Goal: Task Accomplishment & Management: Complete application form

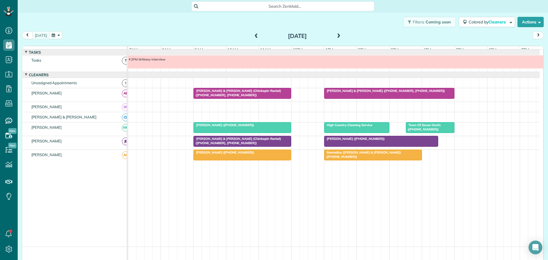
scroll to position [4, 0]
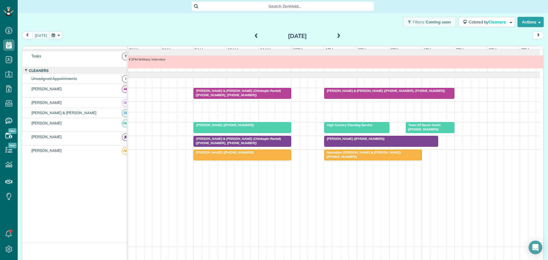
click at [219, 143] on span "[PERSON_NAME] & [PERSON_NAME] (Chinkapin Rental) ([PHONE_NUMBER], [PHONE_NUMBER…" at bounding box center [237, 141] width 88 height 8
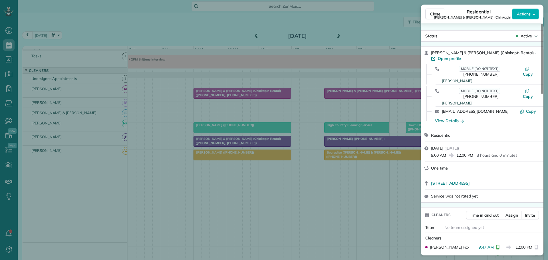
drag, startPoint x: 437, startPoint y: 15, endPoint x: 402, endPoint y: 23, distance: 35.9
click at [437, 15] on span "Close" at bounding box center [435, 14] width 10 height 6
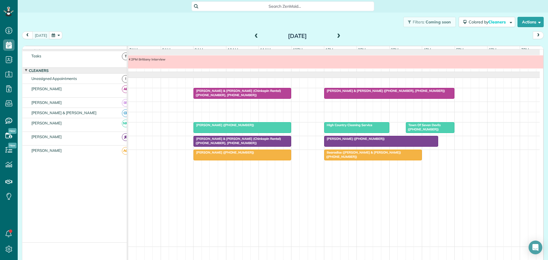
click at [336, 36] on span at bounding box center [338, 36] width 6 height 5
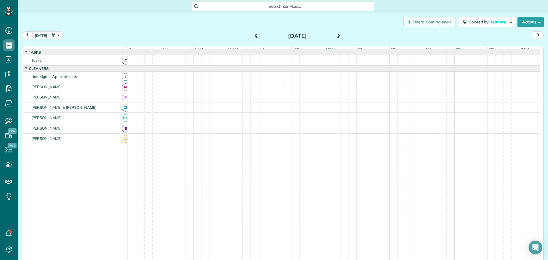
scroll to position [4, 0]
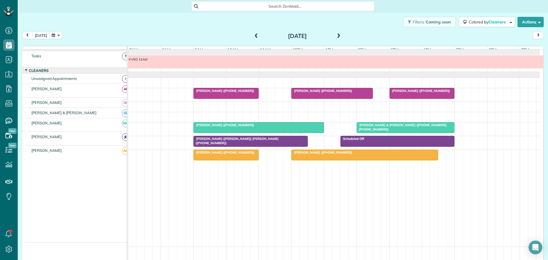
click at [254, 34] on span at bounding box center [256, 36] width 6 height 5
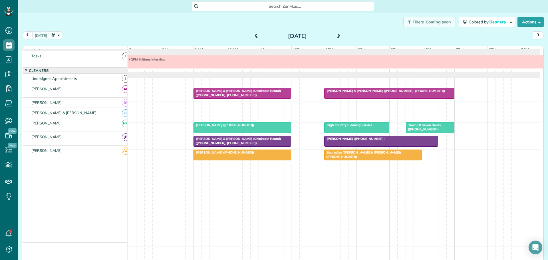
click at [336, 35] on span at bounding box center [338, 36] width 6 height 5
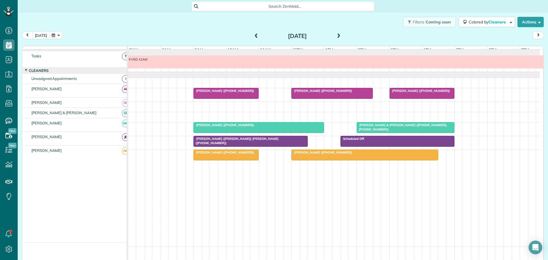
click at [336, 35] on span at bounding box center [338, 36] width 6 height 5
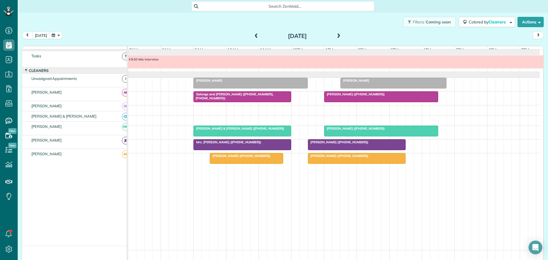
click at [336, 35] on span at bounding box center [338, 36] width 6 height 5
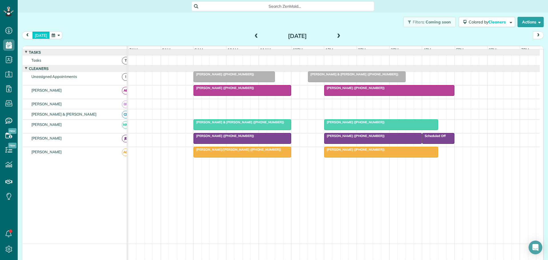
click at [41, 36] on button "today" at bounding box center [40, 35] width 17 height 8
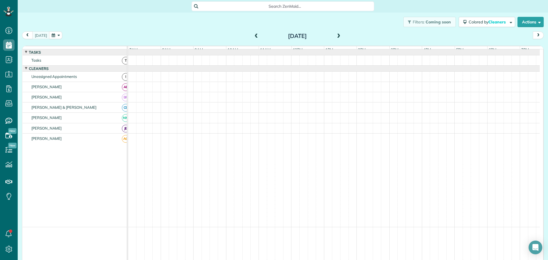
scroll to position [4, 0]
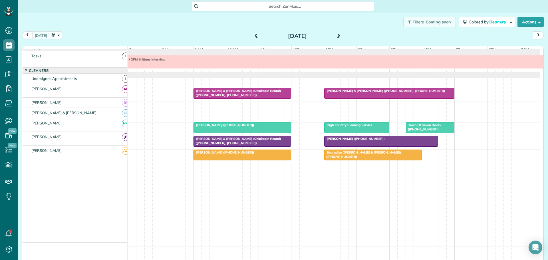
click at [335, 34] on span at bounding box center [338, 36] width 6 height 5
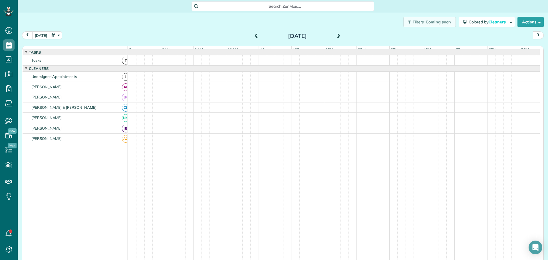
click at [335, 34] on span at bounding box center [338, 36] width 6 height 5
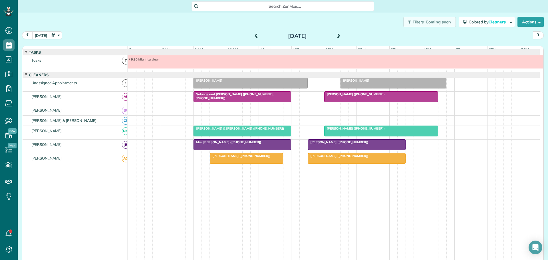
click at [335, 34] on span at bounding box center [338, 36] width 6 height 5
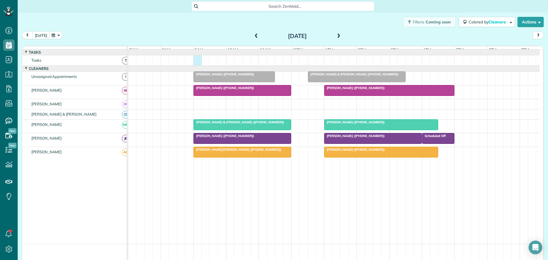
click at [198, 64] on div at bounding box center [333, 60] width 411 height 10
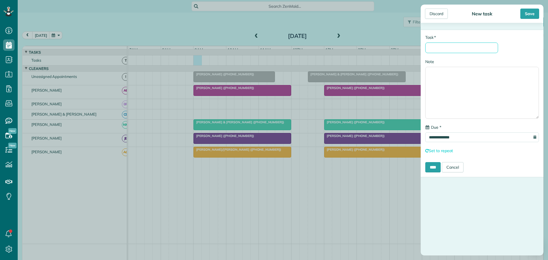
click at [442, 47] on input "* Task" at bounding box center [461, 47] width 73 height 11
paste input "**********"
drag, startPoint x: 427, startPoint y: 47, endPoint x: 509, endPoint y: 47, distance: 82.1
click at [509, 47] on div "**********" at bounding box center [482, 44] width 122 height 19
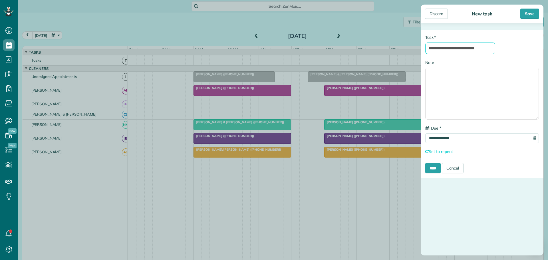
scroll to position [0, 0]
type input "**********"
click at [435, 166] on input "****" at bounding box center [432, 168] width 15 height 10
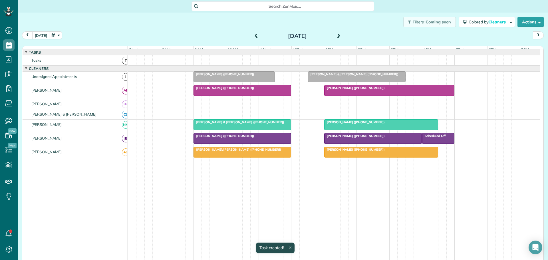
scroll to position [4, 0]
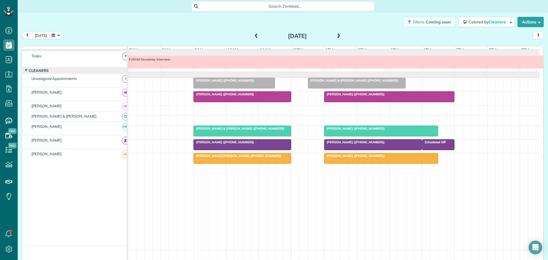
click at [253, 35] on span at bounding box center [256, 36] width 6 height 5
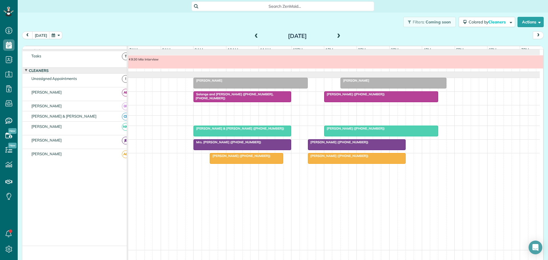
click at [204, 144] on span "Mrs. Terri Brown (+18284343128)" at bounding box center [227, 142] width 68 height 4
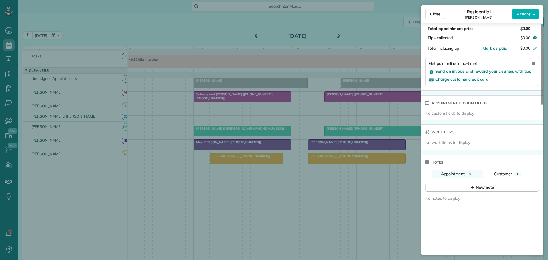
scroll to position [399, 0]
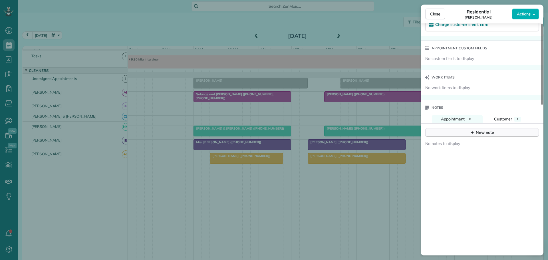
click at [472, 130] on icon "button" at bounding box center [472, 132] width 5 height 5
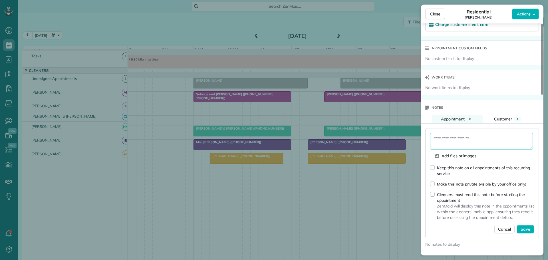
click at [441, 135] on textarea at bounding box center [481, 141] width 103 height 17
type textarea "**********"
click at [524, 226] on span "Save" at bounding box center [525, 229] width 10 height 6
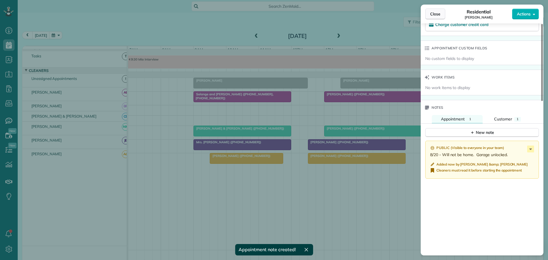
click at [436, 13] on span "Close" at bounding box center [435, 14] width 10 height 6
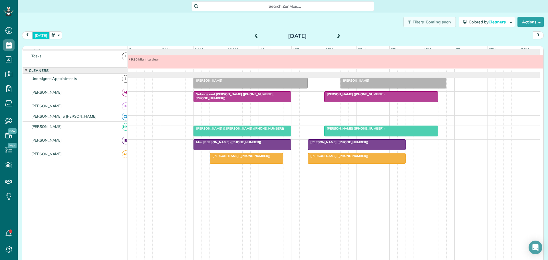
click at [38, 32] on button "[DATE]" at bounding box center [40, 35] width 17 height 8
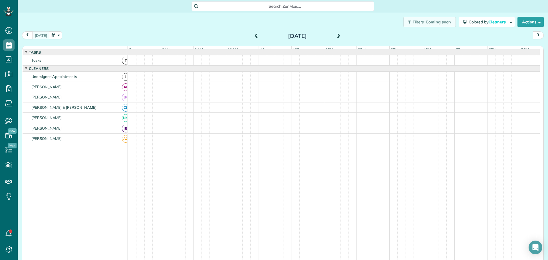
scroll to position [4, 0]
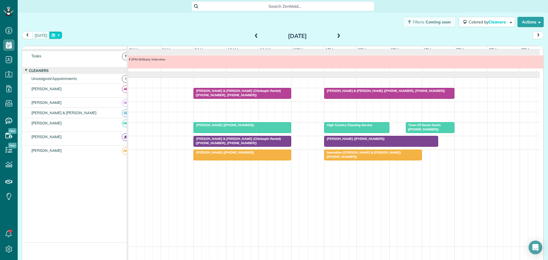
click at [58, 32] on button "button" at bounding box center [55, 35] width 13 height 8
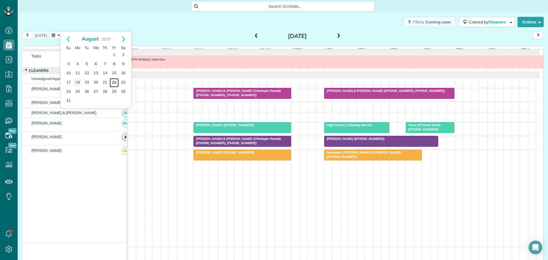
click at [113, 81] on link "22" at bounding box center [114, 82] width 9 height 9
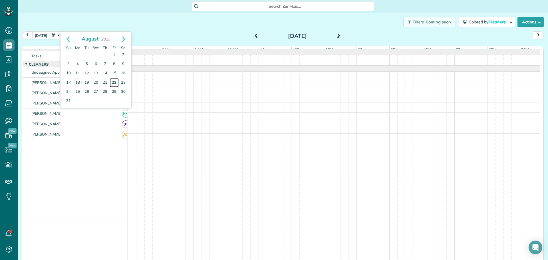
scroll to position [0, 0]
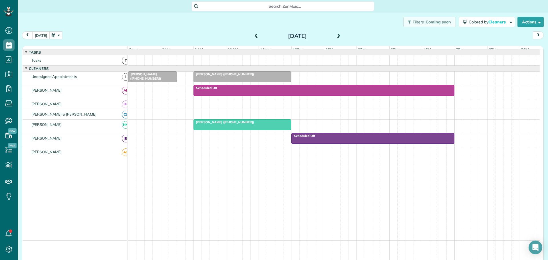
click at [42, 34] on button "[DATE]" at bounding box center [40, 35] width 17 height 8
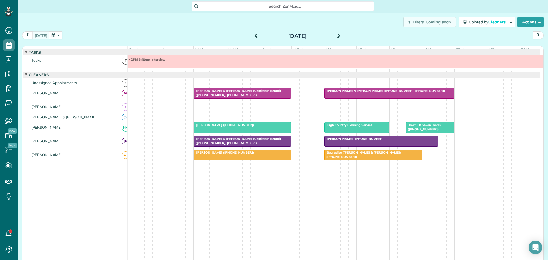
scroll to position [4, 0]
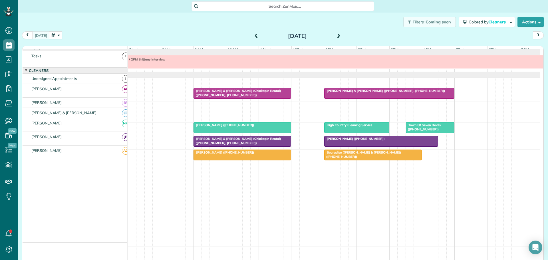
click at [349, 93] on span "[PERSON_NAME] & [PERSON_NAME] ([PHONE_NUMBER], [PHONE_NUMBER])" at bounding box center [384, 91] width 121 height 4
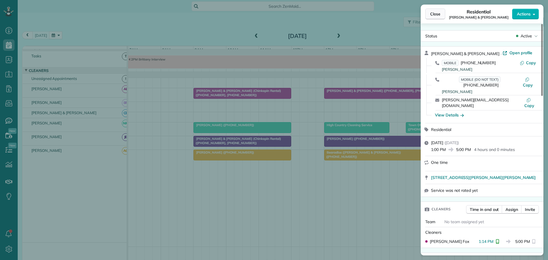
click at [437, 13] on span "Close" at bounding box center [435, 14] width 10 height 6
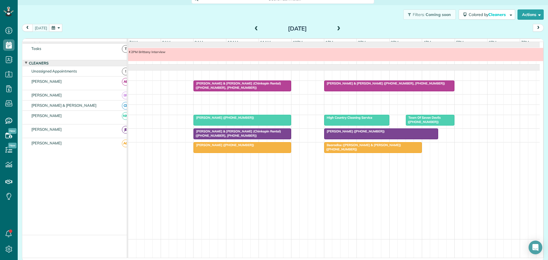
scroll to position [9, 0]
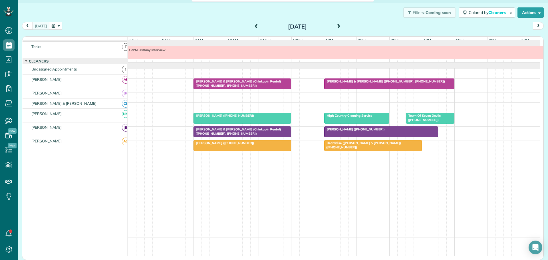
click at [218, 117] on span "[PERSON_NAME] ([PHONE_NUMBER])" at bounding box center [223, 116] width 61 height 4
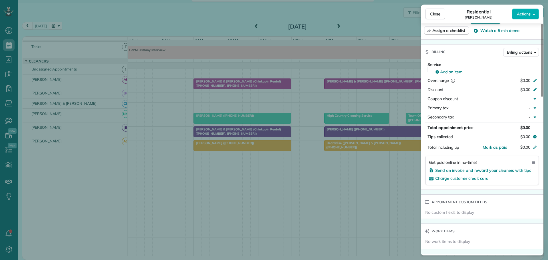
scroll to position [111, 0]
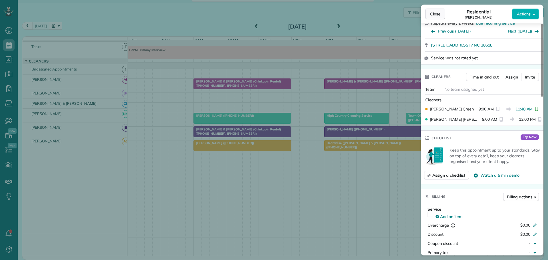
click at [439, 15] on span "Close" at bounding box center [435, 14] width 10 height 6
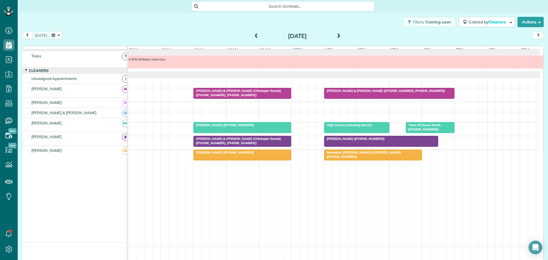
click at [353, 93] on div at bounding box center [389, 93] width 130 height 10
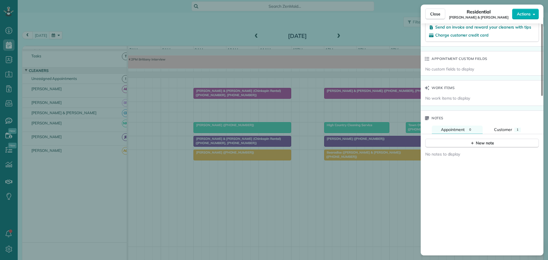
scroll to position [456, 0]
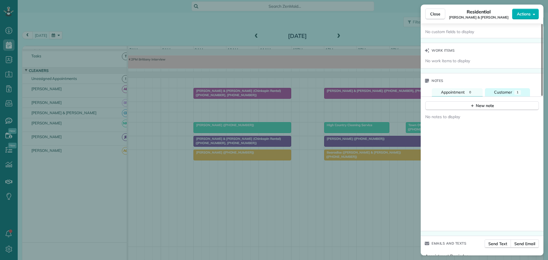
click at [501, 88] on button "Customer 1" at bounding box center [507, 92] width 45 height 8
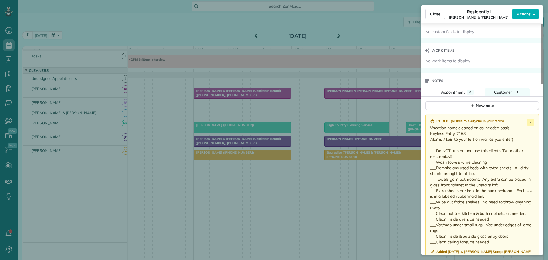
scroll to position [513, 0]
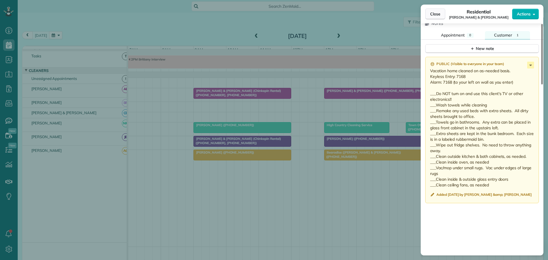
click at [439, 12] on span "Close" at bounding box center [435, 14] width 10 height 6
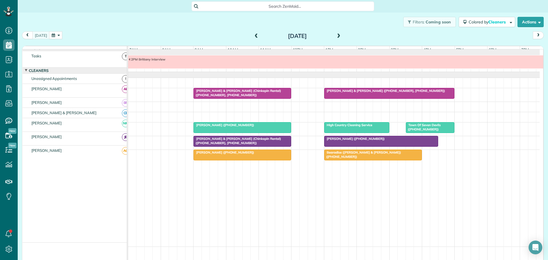
click at [339, 156] on span "Bearadise ([PERSON_NAME] & [PERSON_NAME]) ([PHONE_NUMBER])" at bounding box center [362, 154] width 77 height 8
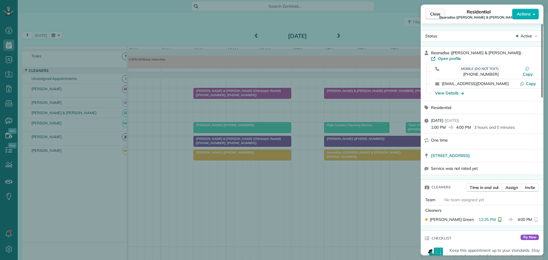
click at [432, 14] on span "Close" at bounding box center [435, 14] width 10 height 6
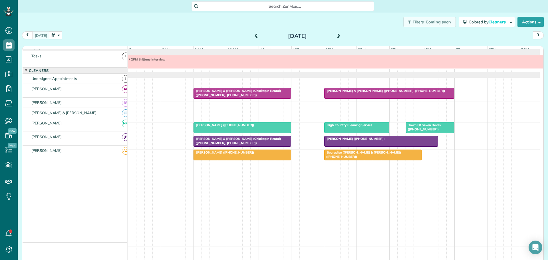
click at [335, 36] on span at bounding box center [338, 36] width 6 height 5
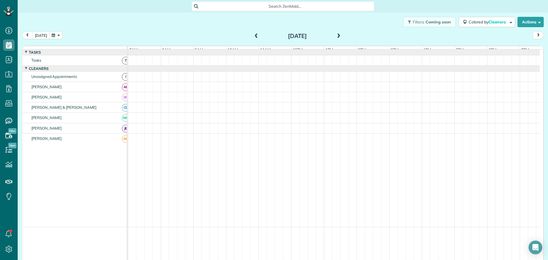
click at [335, 36] on span at bounding box center [338, 36] width 6 height 5
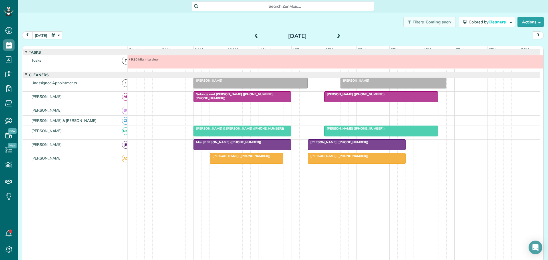
click at [243, 82] on div at bounding box center [250, 83] width 113 height 10
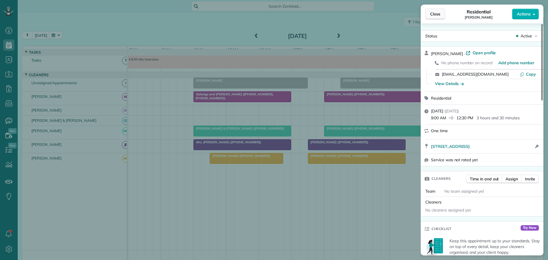
click at [435, 13] on span "Close" at bounding box center [435, 14] width 10 height 6
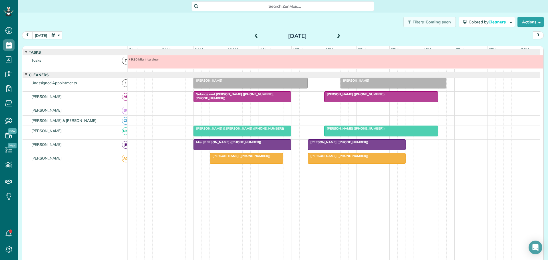
click at [253, 37] on span at bounding box center [256, 36] width 6 height 5
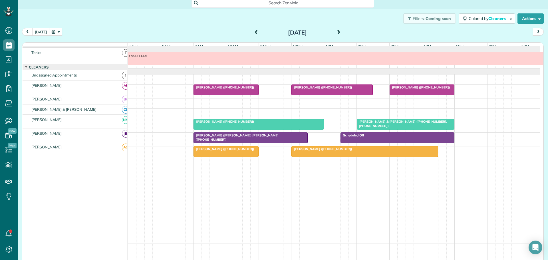
scroll to position [9, 0]
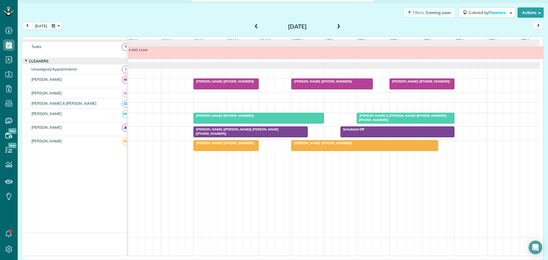
click at [335, 27] on span at bounding box center [338, 26] width 6 height 5
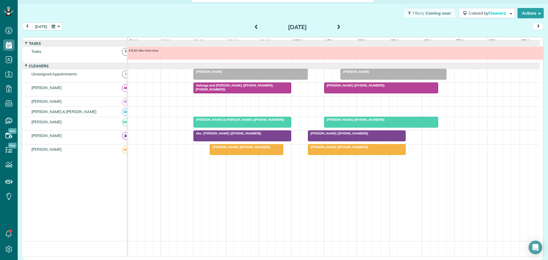
scroll to position [4, 0]
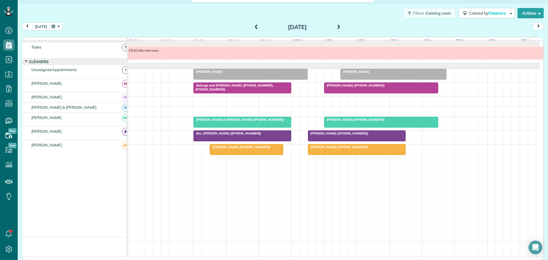
click at [253, 26] on span at bounding box center [256, 27] width 6 height 5
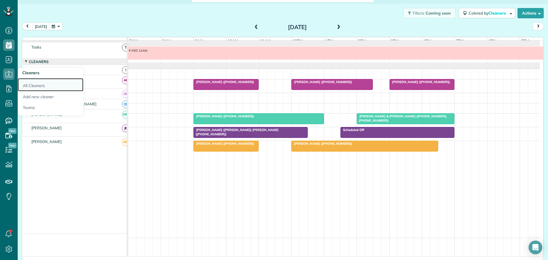
click at [33, 82] on link "All Cleaners" at bounding box center [51, 84] width 66 height 13
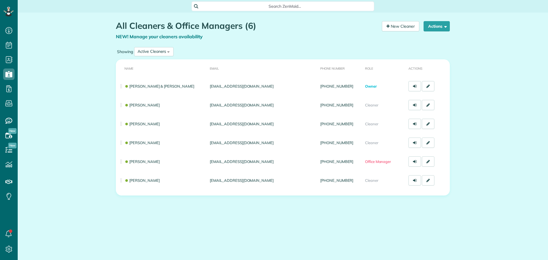
scroll to position [3, 3]
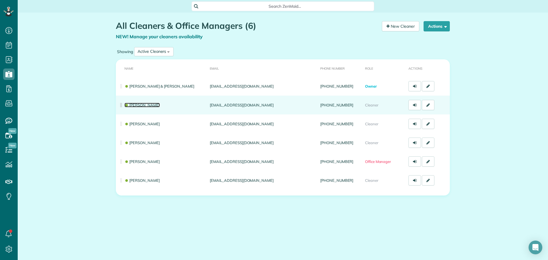
click at [139, 105] on link "Nicole Miller" at bounding box center [141, 105] width 35 height 5
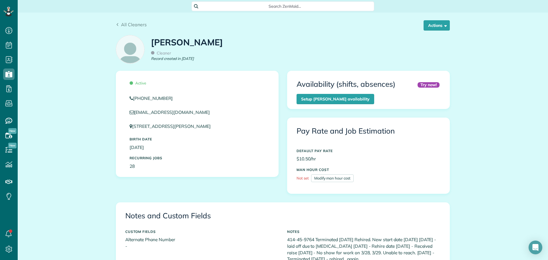
scroll to position [260, 18]
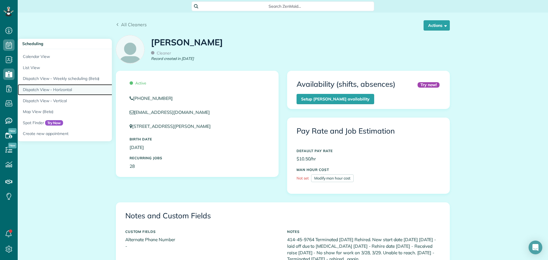
click at [42, 87] on link "Dispatch View - Horizontal" at bounding box center [89, 89] width 143 height 11
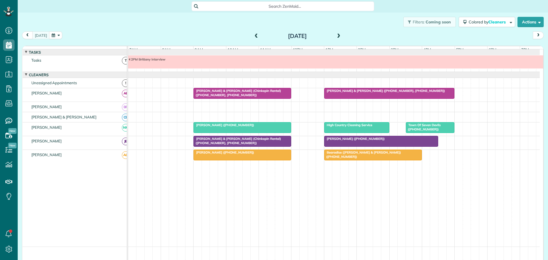
scroll to position [4, 0]
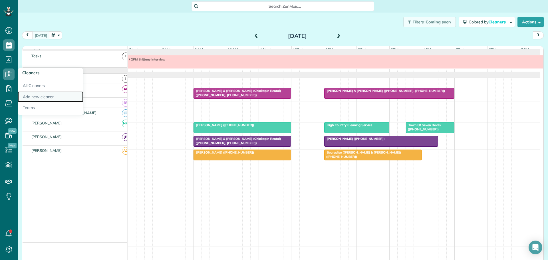
click at [47, 95] on link "Add new cleaner" at bounding box center [51, 96] width 66 height 11
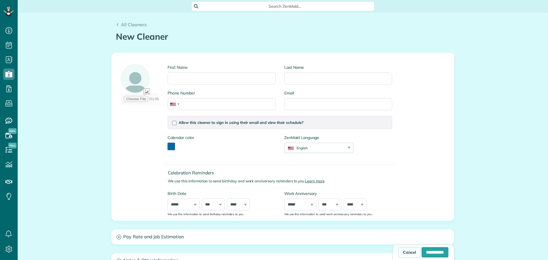
scroll to position [3, 3]
click at [176, 78] on input "First Name" at bounding box center [221, 78] width 108 height 12
type input "********"
type input "******"
type input "**********"
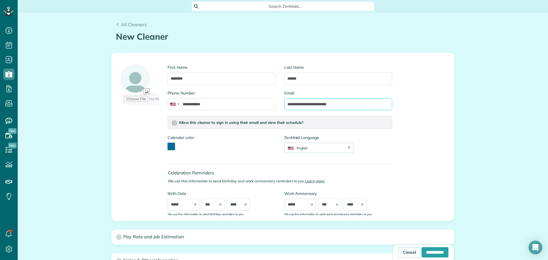
type input "**********"
click at [173, 123] on div at bounding box center [174, 123] width 5 height 5
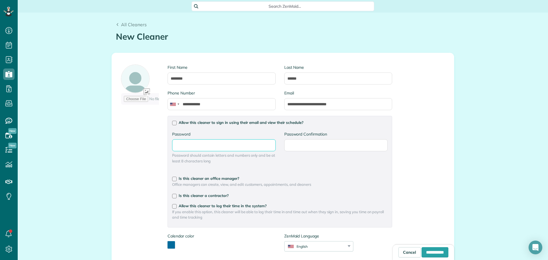
click at [0, 0] on input "Password" at bounding box center [0, 0] width 0 height 0
type input "********"
click at [172, 205] on div at bounding box center [174, 206] width 5 height 5
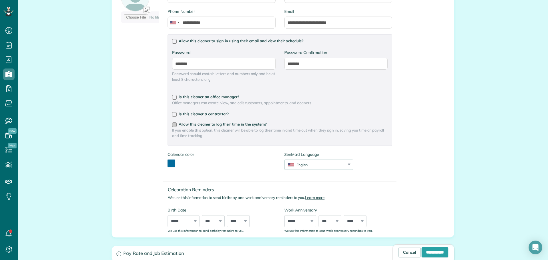
scroll to position [114, 0]
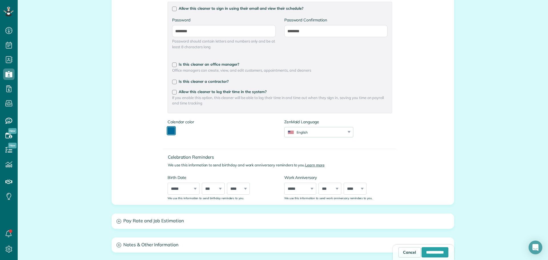
click at [169, 128] on button "toggle color picker dialog" at bounding box center [170, 130] width 7 height 7
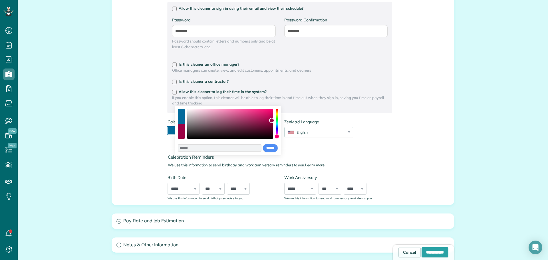
drag, startPoint x: 278, startPoint y: 126, endPoint x: 278, endPoint y: 136, distance: 10.6
click at [278, 136] on div "color picker dialog" at bounding box center [276, 136] width 5 height 5
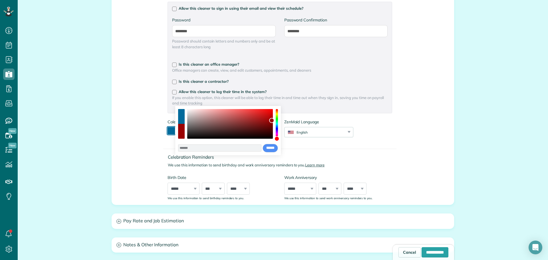
click at [278, 139] on div "color picker dialog" at bounding box center [276, 138] width 5 height 5
type input "*******"
drag, startPoint x: 270, startPoint y: 122, endPoint x: 265, endPoint y: 116, distance: 7.9
click at [265, 116] on div "color picker dialog" at bounding box center [264, 116] width 5 height 5
click at [272, 148] on input "******" at bounding box center [269, 148] width 15 height 9
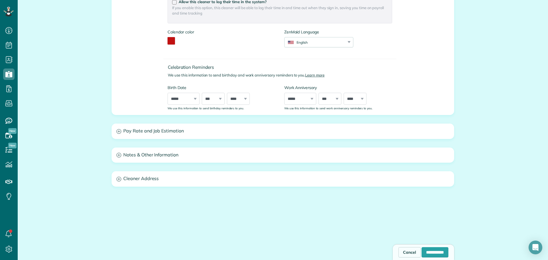
scroll to position [208, 0]
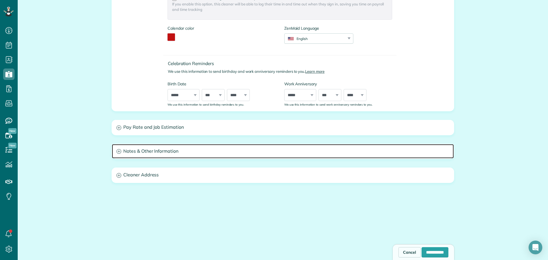
click at [133, 149] on h3 "Notes & Other Information" at bounding box center [283, 151] width 342 height 15
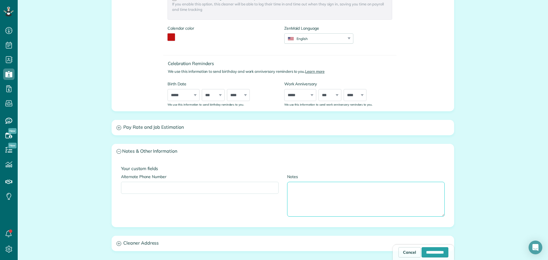
click at [303, 186] on textarea "Notes" at bounding box center [365, 199] width 157 height 35
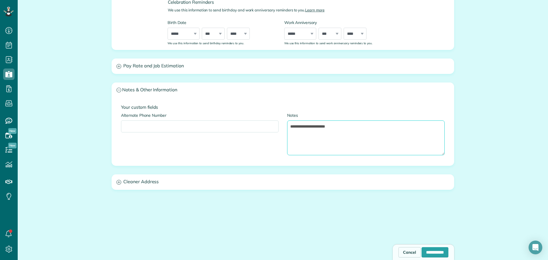
scroll to position [276, 0]
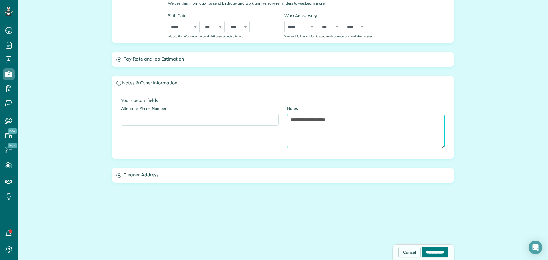
type textarea "**********"
click at [422, 250] on input "**********" at bounding box center [434, 252] width 27 height 10
type input "**********"
type input "********"
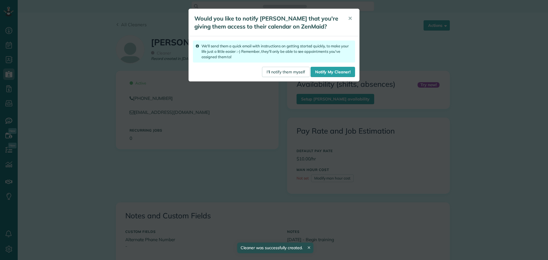
scroll to position [3, 3]
click at [290, 71] on link "I'll notify them myself" at bounding box center [286, 72] width 48 height 10
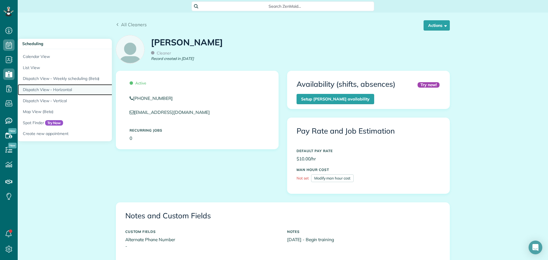
click at [42, 88] on link "Dispatch View - Horizontal" at bounding box center [89, 89] width 143 height 11
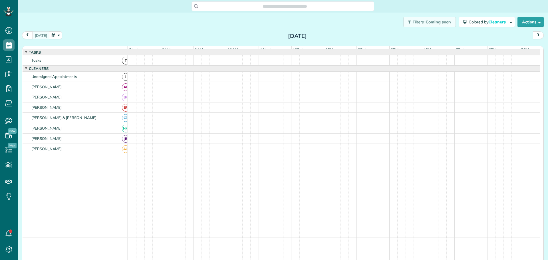
scroll to position [4, 0]
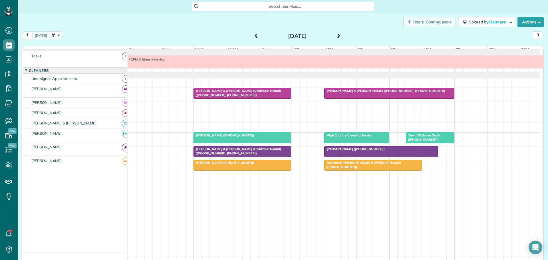
click at [336, 35] on span at bounding box center [338, 36] width 6 height 5
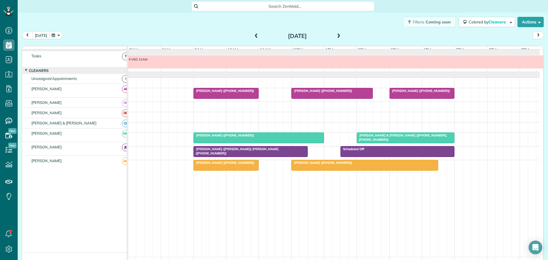
click at [202, 155] on span "[PERSON_NAME] ([PERSON_NAME]) [PERSON_NAME] ([PHONE_NUMBER])" at bounding box center [235, 151] width 85 height 8
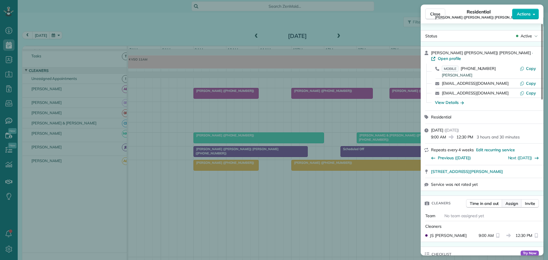
click at [511, 200] on span "Assign" at bounding box center [511, 203] width 13 height 6
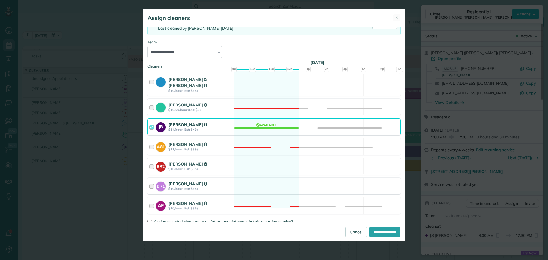
scroll to position [57, 0]
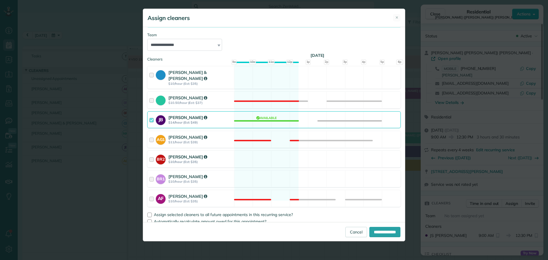
click at [152, 154] on div at bounding box center [152, 159] width 7 height 11
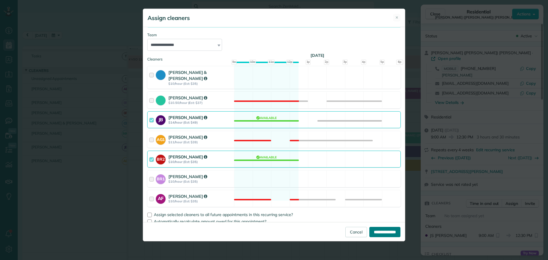
click at [378, 230] on input "**********" at bounding box center [384, 232] width 31 height 10
type input "**********"
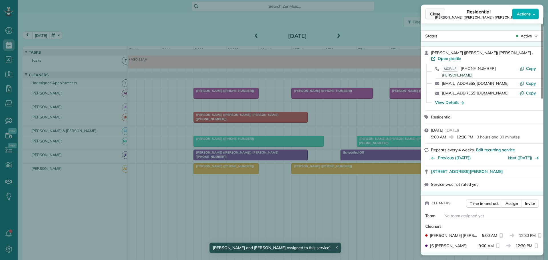
click at [435, 13] on span "Close" at bounding box center [435, 14] width 10 height 6
